Goal: Check status

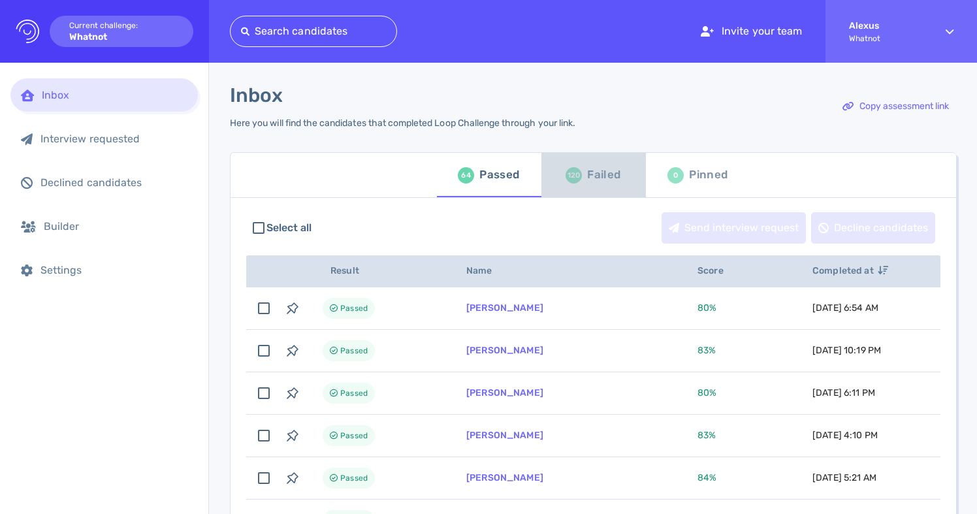
click at [587, 174] on div "Failed" at bounding box center [603, 175] width 33 height 20
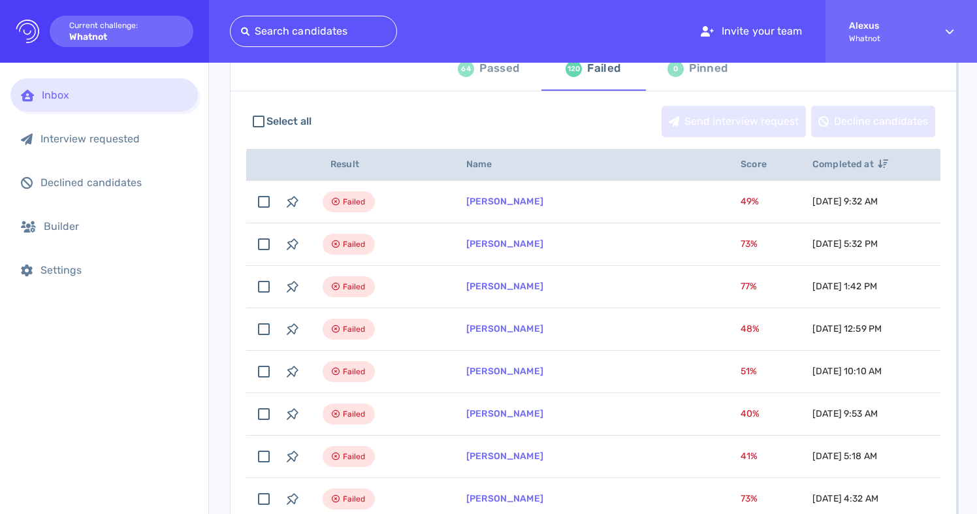
scroll to position [122, 0]
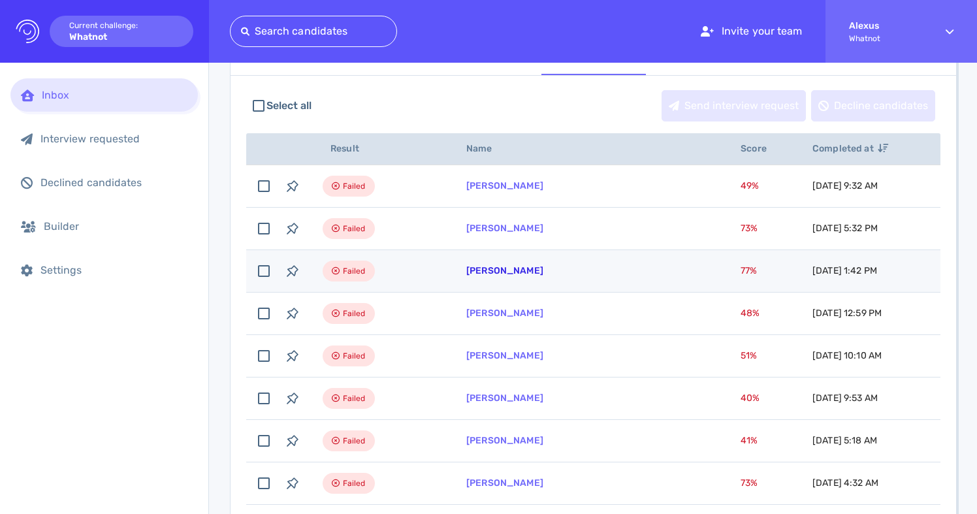
click at [518, 272] on link "[PERSON_NAME]" at bounding box center [504, 270] width 77 height 11
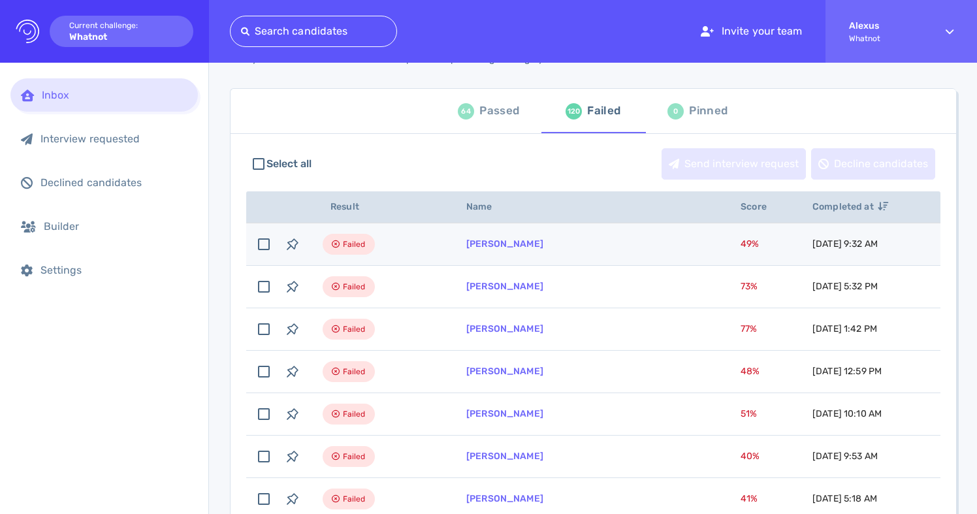
scroll to position [58, 0]
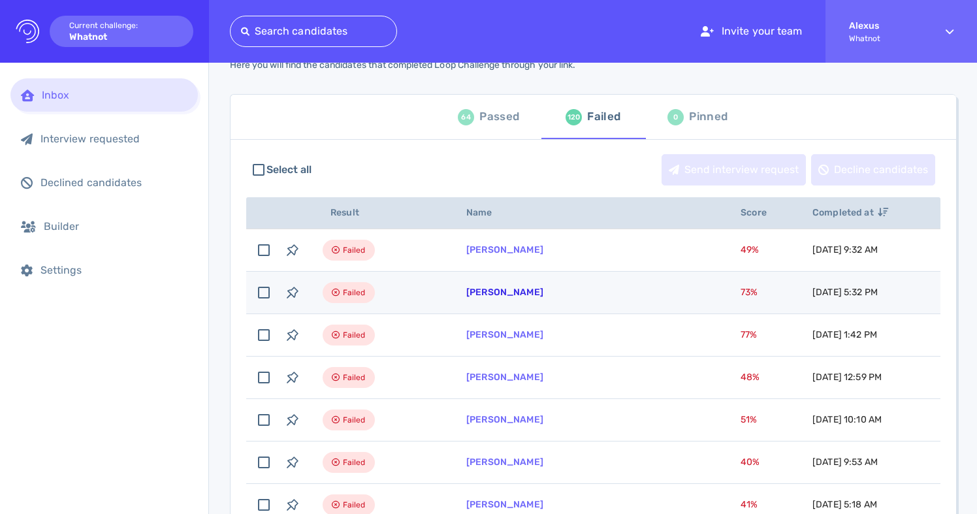
click at [466, 292] on link "[PERSON_NAME]" at bounding box center [504, 292] width 77 height 11
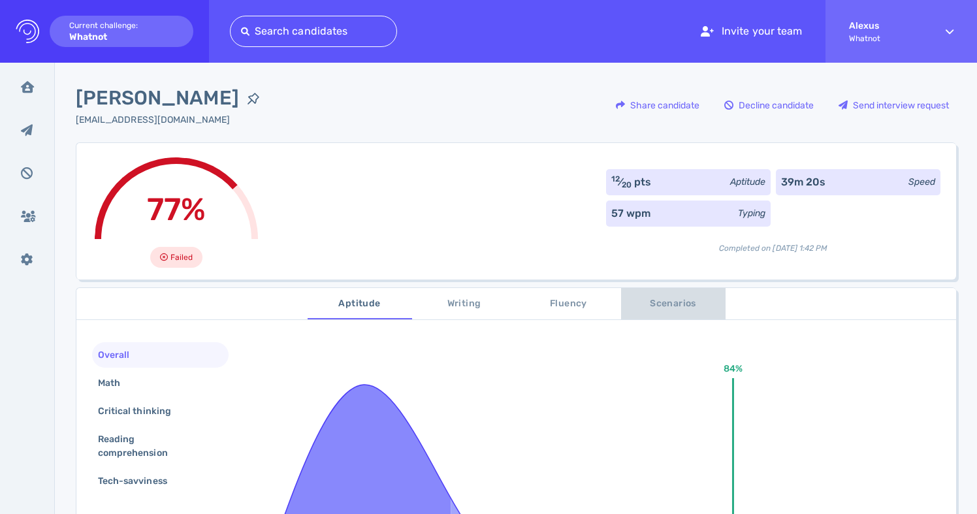
click at [669, 310] on span "Scenarios" at bounding box center [673, 304] width 89 height 16
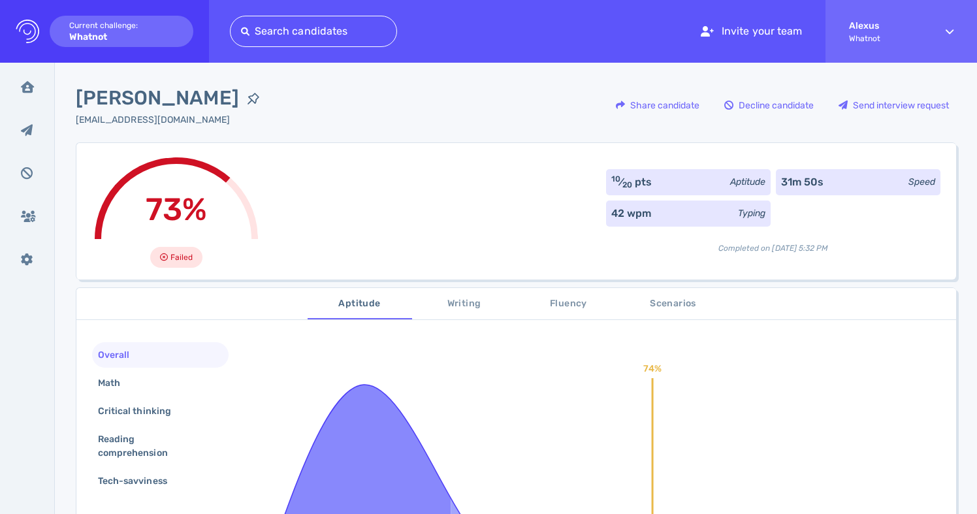
click at [666, 306] on span "Scenarios" at bounding box center [673, 304] width 89 height 16
